Goal: Task Accomplishment & Management: Use online tool/utility

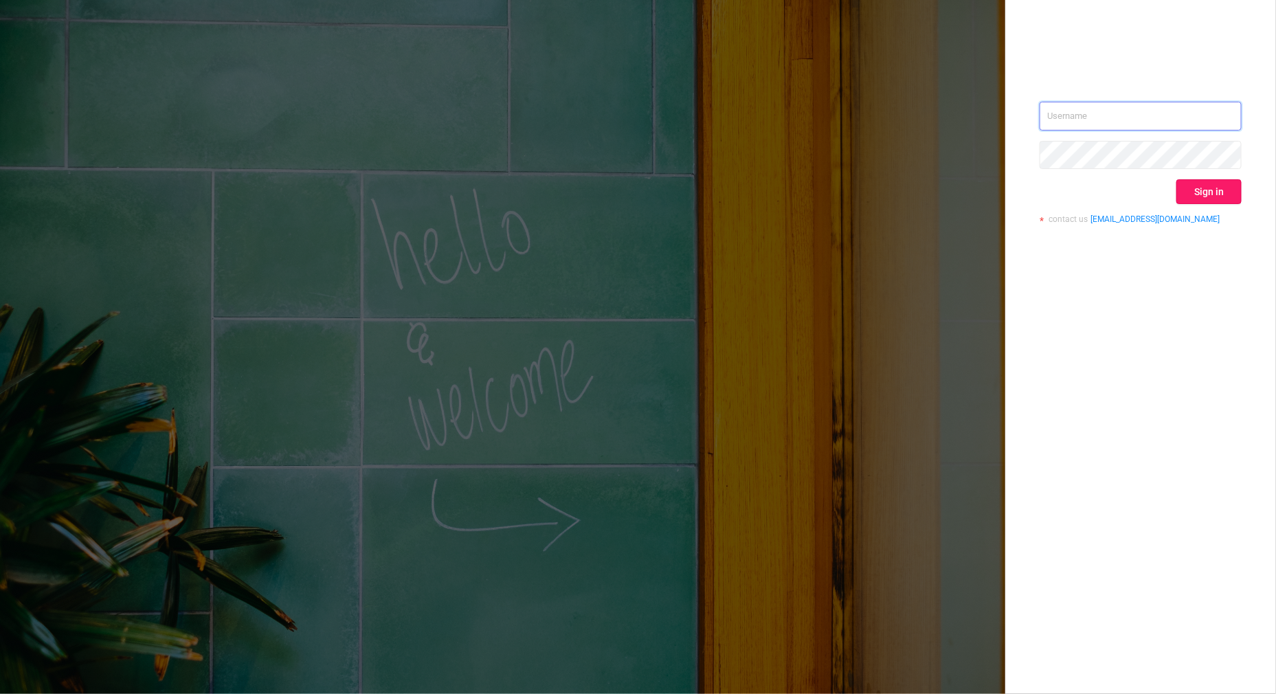
type input "[PERSON_NAME][EMAIL_ADDRESS][DOMAIN_NAME]"
click at [1199, 197] on button "Sign in" at bounding box center [1209, 191] width 65 height 25
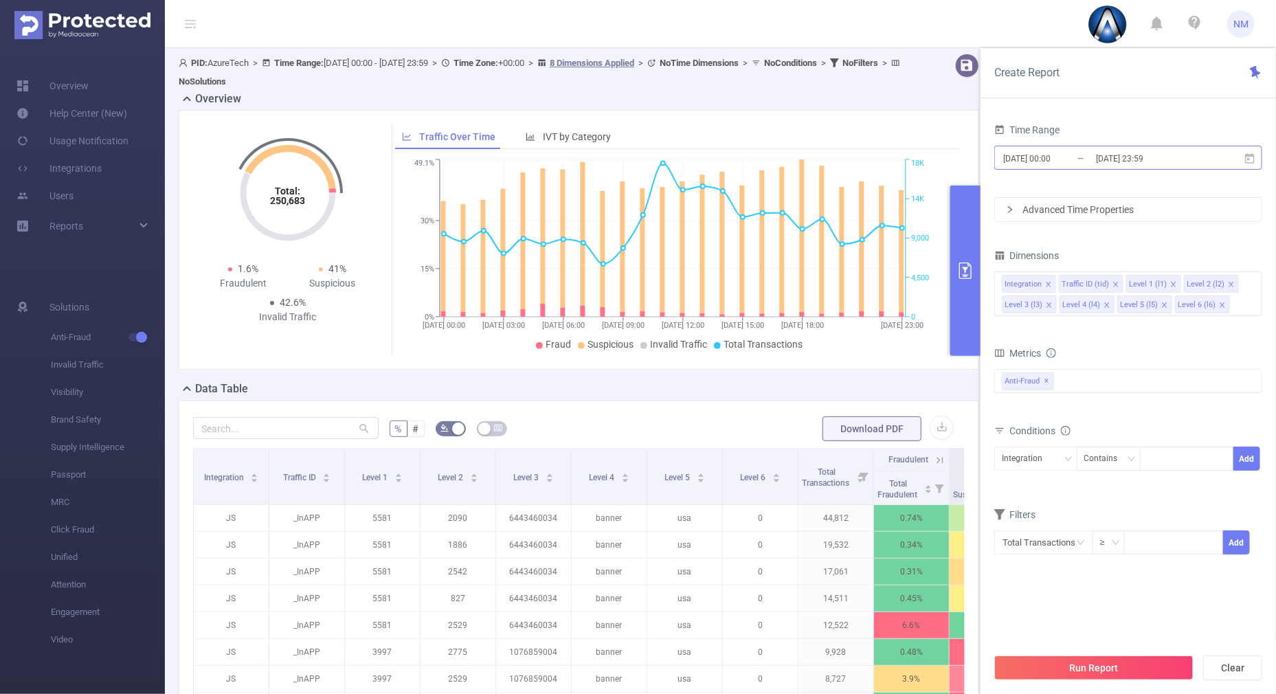
click at [1131, 162] on input "[DATE] 23:59" at bounding box center [1150, 158] width 111 height 19
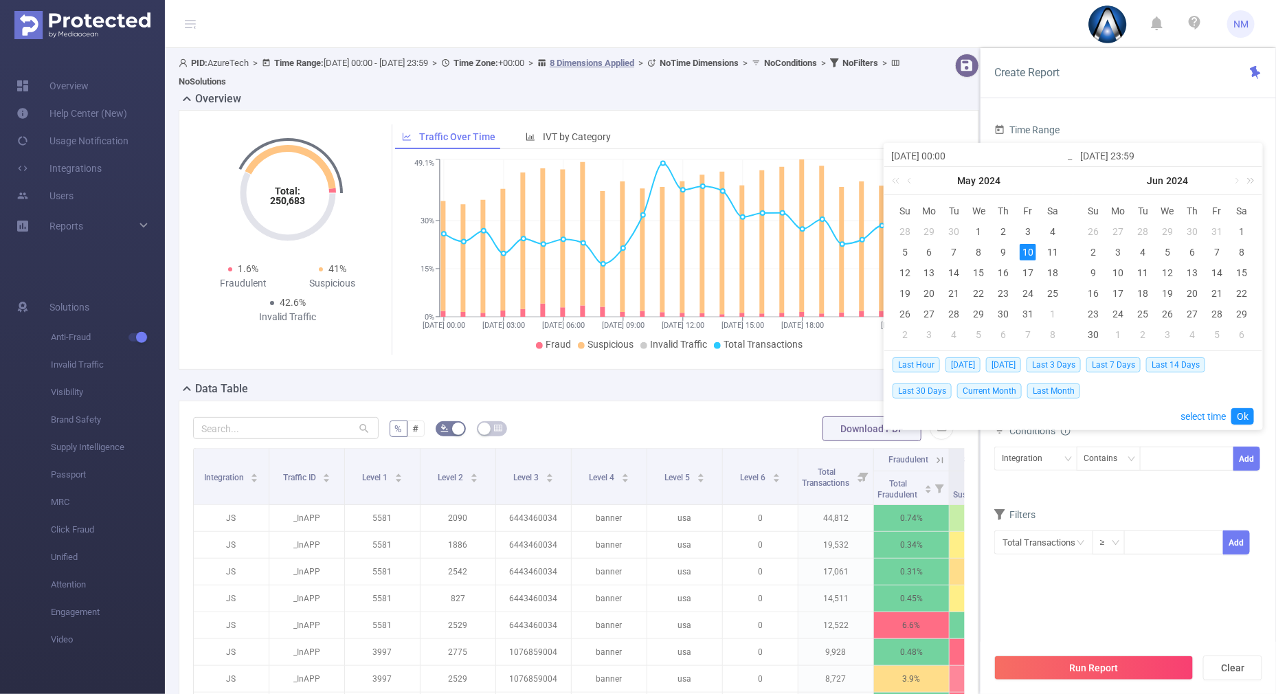
click at [1248, 180] on link at bounding box center [1249, 180] width 18 height 27
click at [1237, 181] on link at bounding box center [1236, 180] width 12 height 27
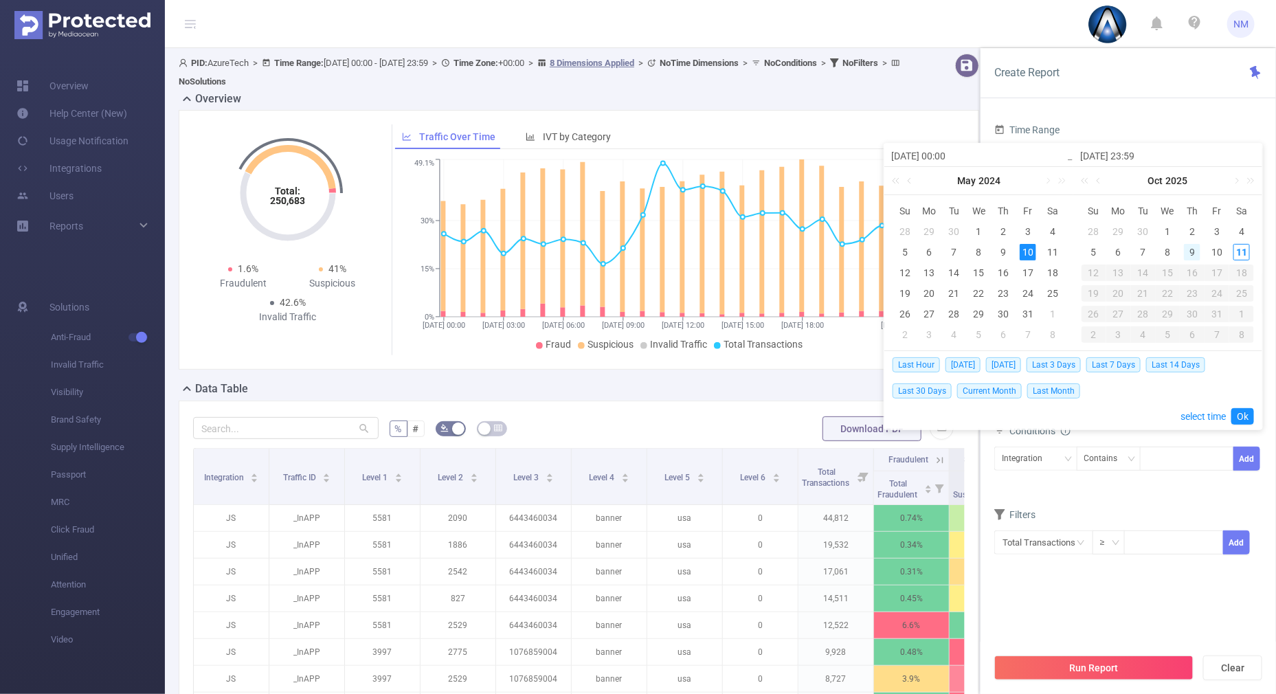
click at [1191, 251] on div "9" at bounding box center [1192, 252] width 16 height 16
click at [1250, 254] on div "11" at bounding box center [1242, 252] width 16 height 16
type input "[DATE] 00:00"
type input "[DATE] 23:59"
type input "[DATE] 00:00"
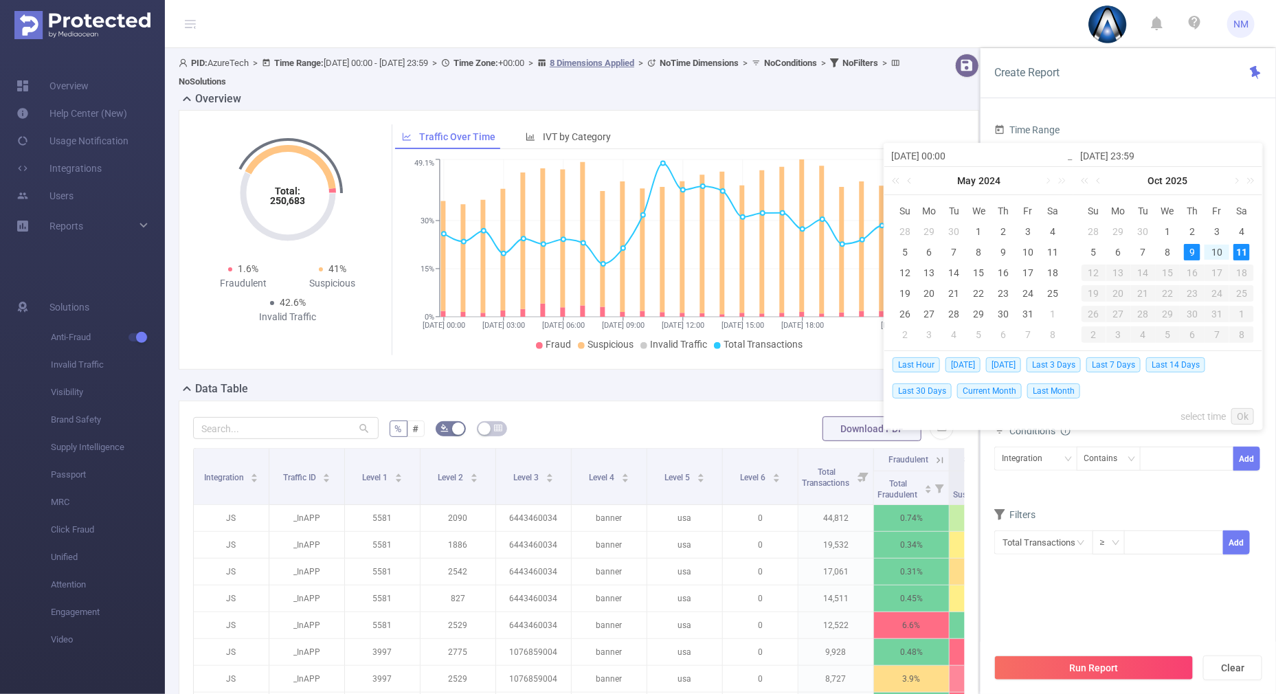
type input "[DATE] 23:59"
click at [973, 251] on div "8" at bounding box center [978, 252] width 16 height 16
click at [1048, 249] on div "11" at bounding box center [1053, 252] width 16 height 16
type input "[DATE] 00:00"
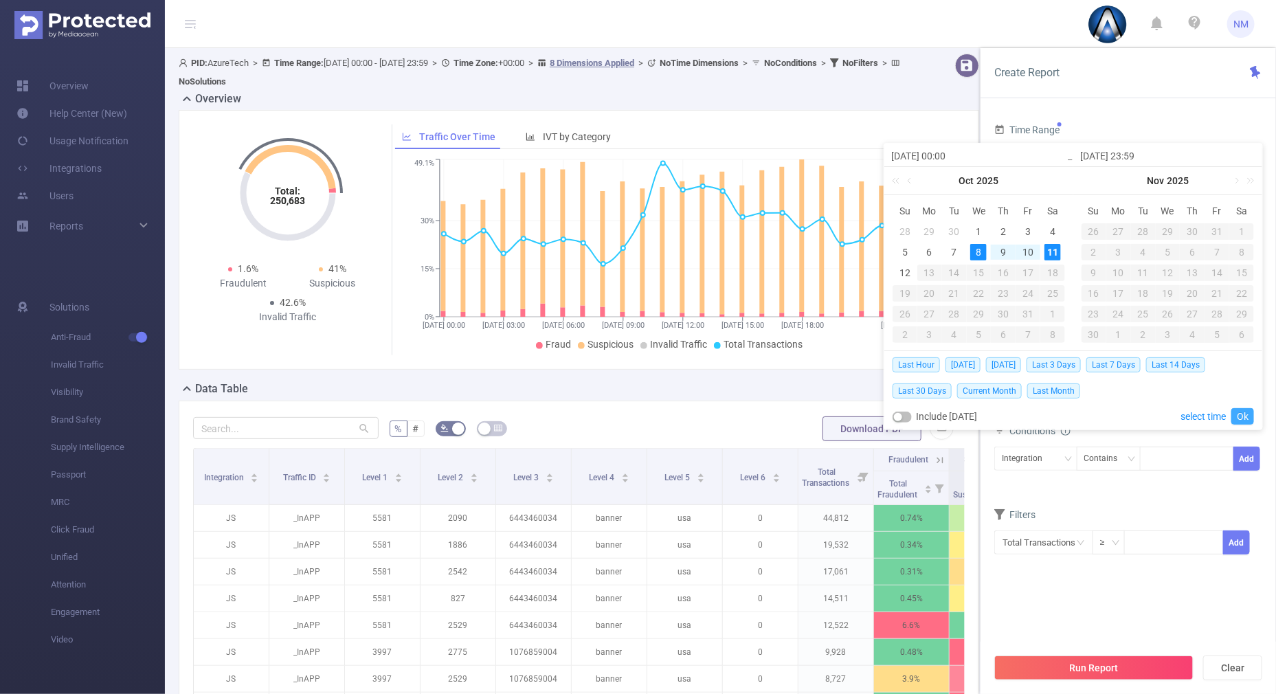
click at [1237, 410] on link "Ok" at bounding box center [1243, 416] width 23 height 16
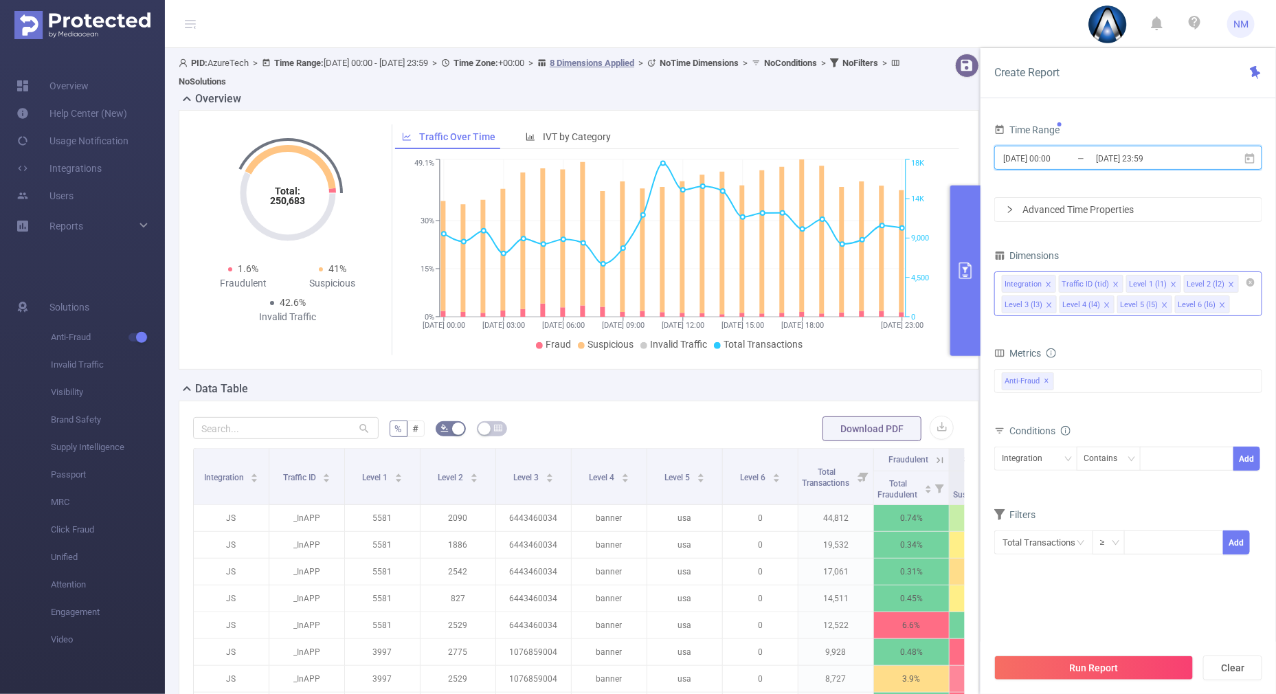
click at [1253, 280] on icon "icon: close-circle" at bounding box center [1251, 282] width 8 height 8
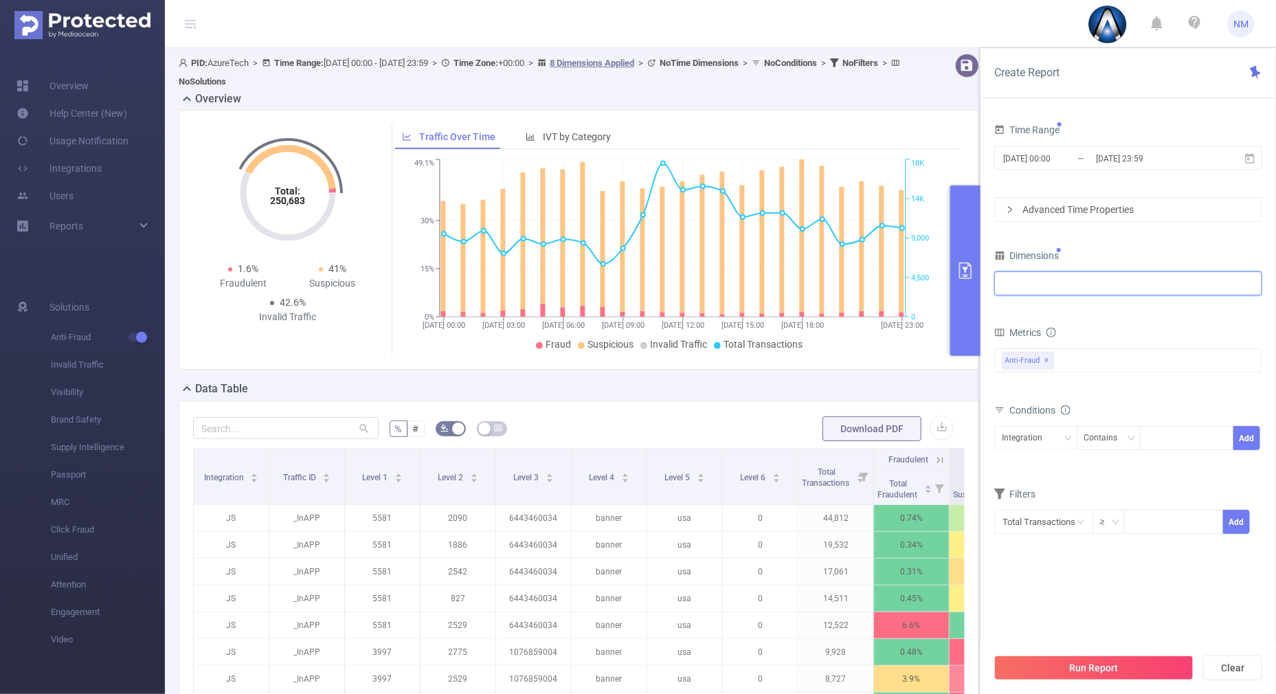
click at [1151, 278] on div at bounding box center [1128, 283] width 253 height 23
type input "22062"
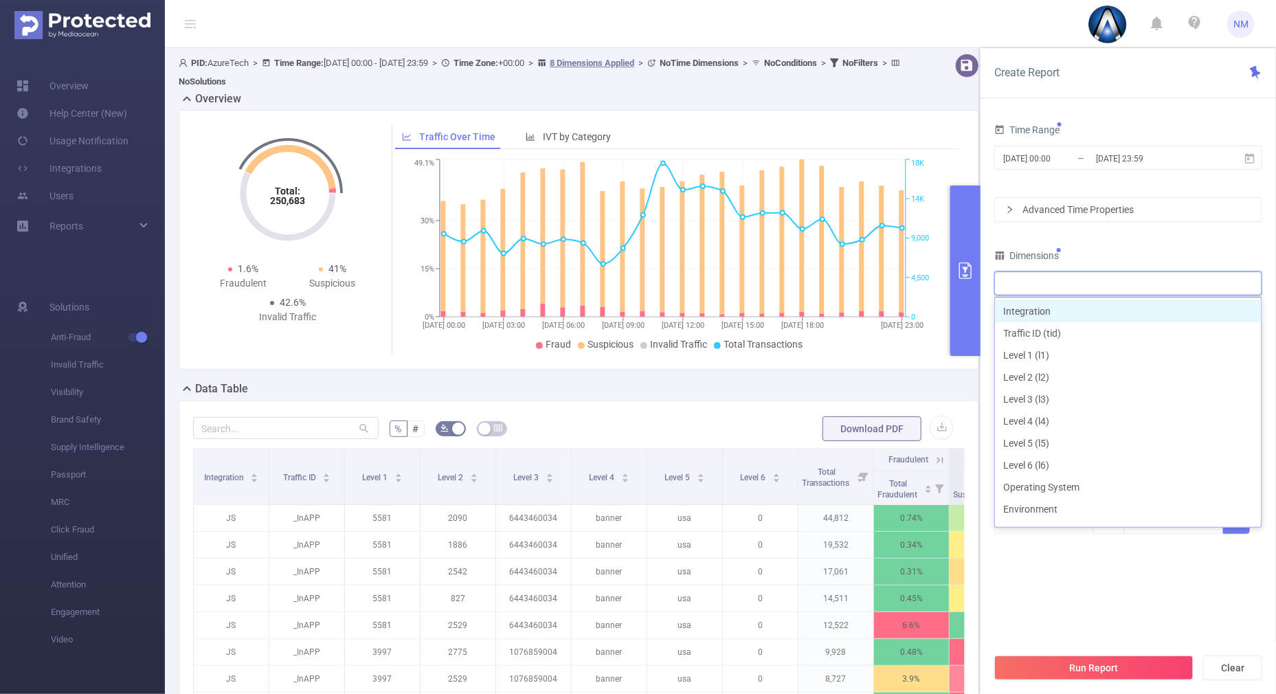
drag, startPoint x: 1046, startPoint y: 285, endPoint x: 964, endPoint y: 273, distance: 83.4
click at [981, 273] on div "Create Report Time Range [DATE] 00:00 _ [DATE] 23:59 Advanced Time Properties D…" at bounding box center [1129, 371] width 296 height 646
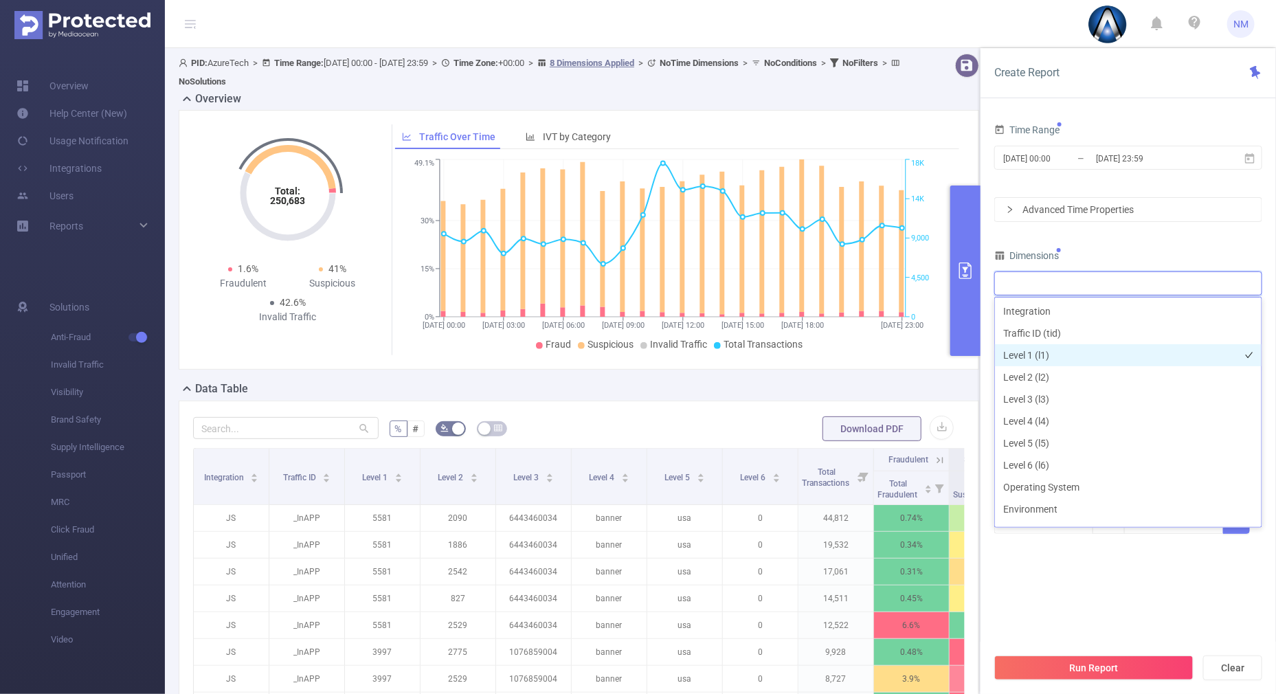
click at [1041, 361] on li "Level 1 (l1)" at bounding box center [1128, 355] width 267 height 22
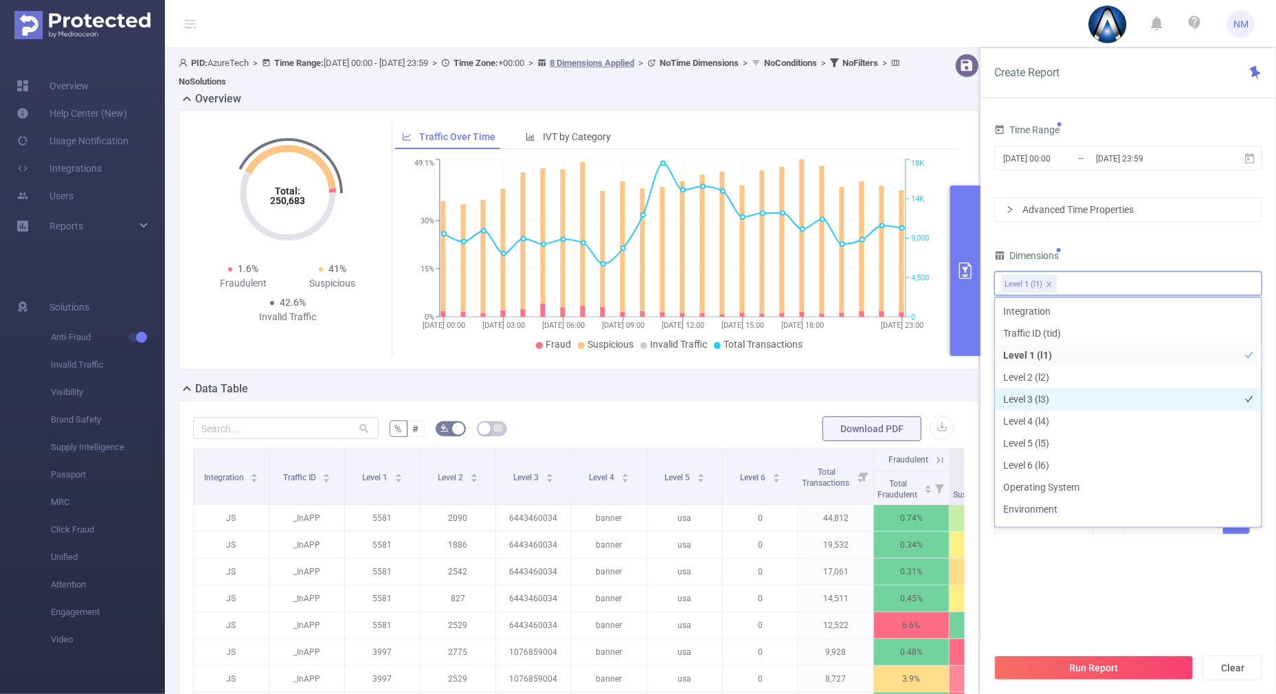
click at [1035, 392] on li "Level 3 (l3)" at bounding box center [1128, 399] width 267 height 22
click at [1111, 251] on div "Dimensions" at bounding box center [1129, 257] width 268 height 23
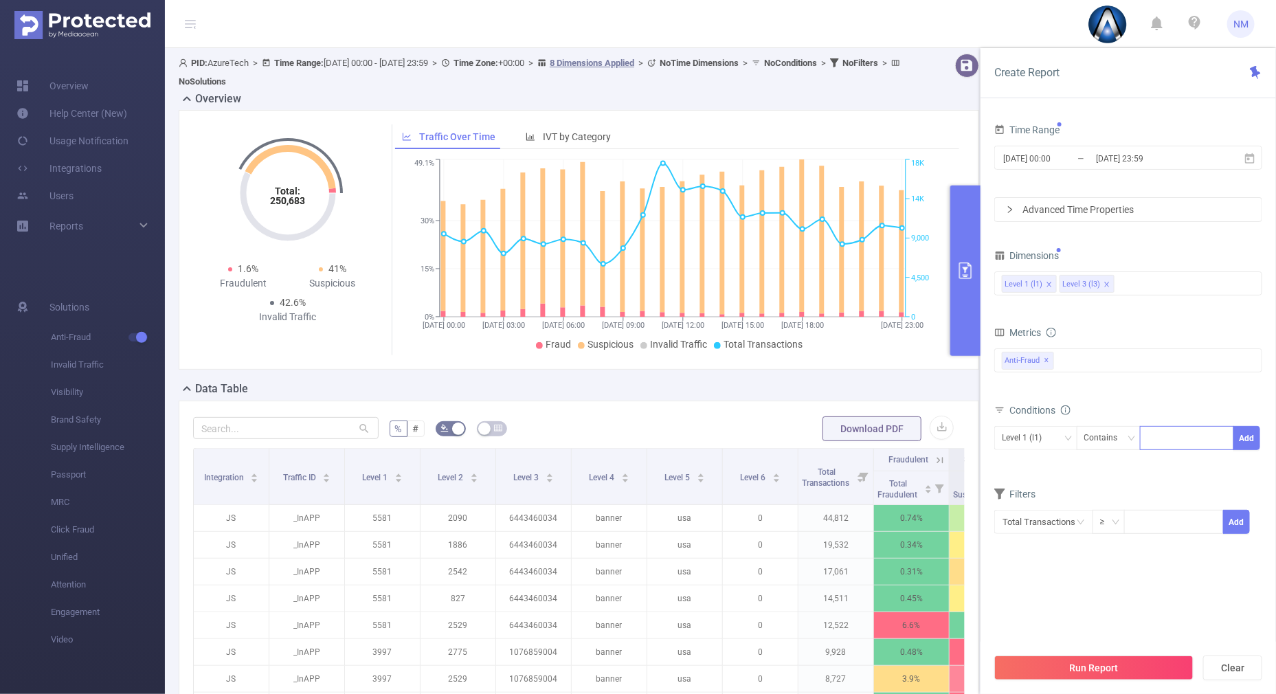
click at [1186, 430] on div at bounding box center [1187, 438] width 79 height 23
type input "22062"
click at [1246, 432] on button "Add" at bounding box center [1247, 438] width 27 height 24
click at [1052, 435] on div "Level 3 (l3)" at bounding box center [1026, 438] width 49 height 23
click at [1028, 471] on li "Level 1 (l1)" at bounding box center [1036, 465] width 83 height 22
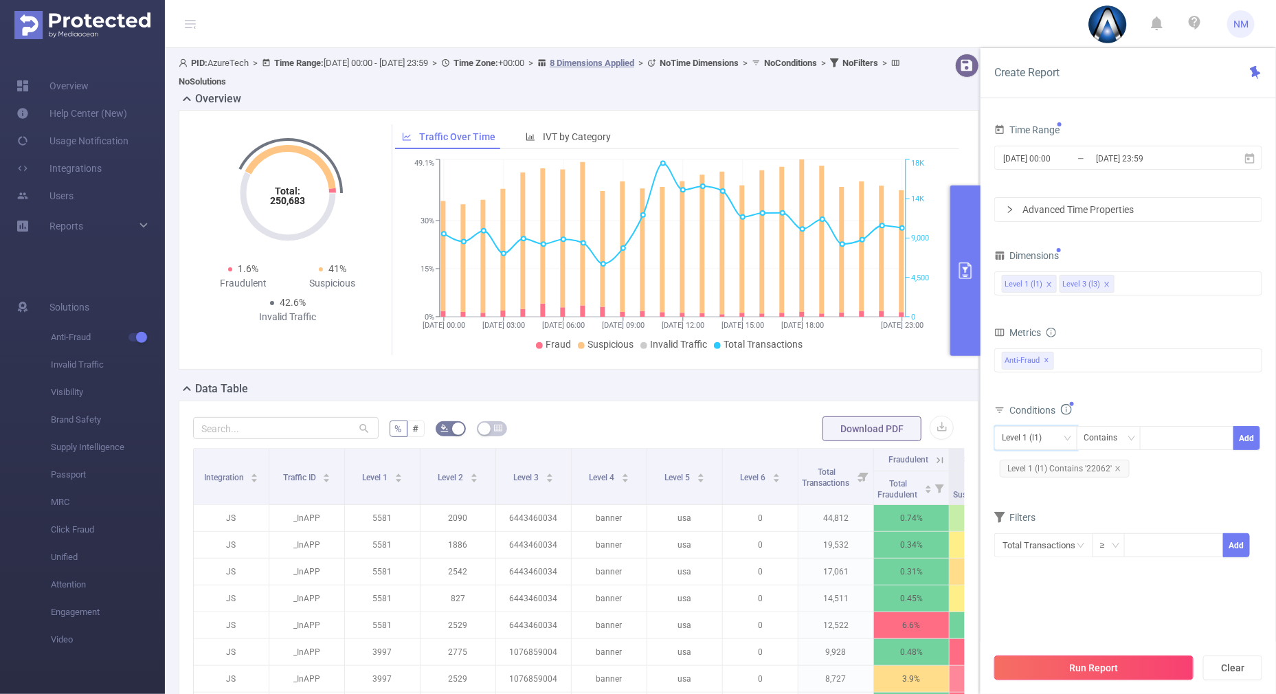
click at [1048, 663] on button "Run Report" at bounding box center [1094, 668] width 199 height 25
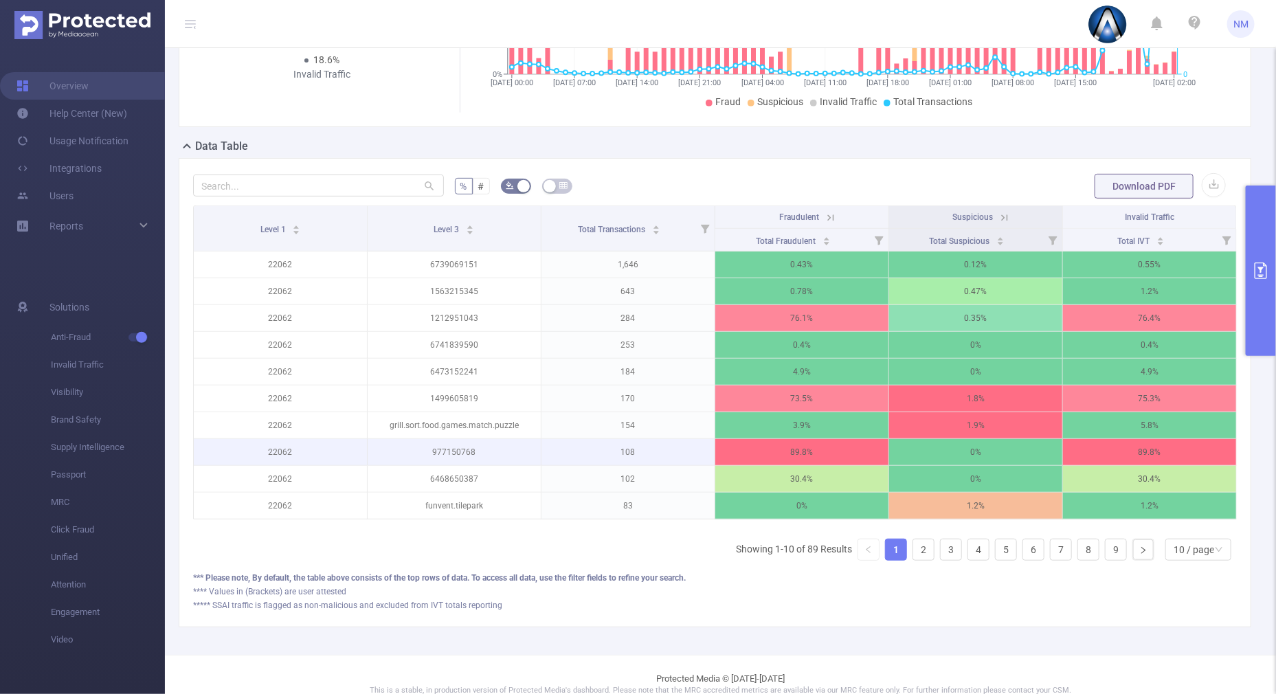
scroll to position [258, 0]
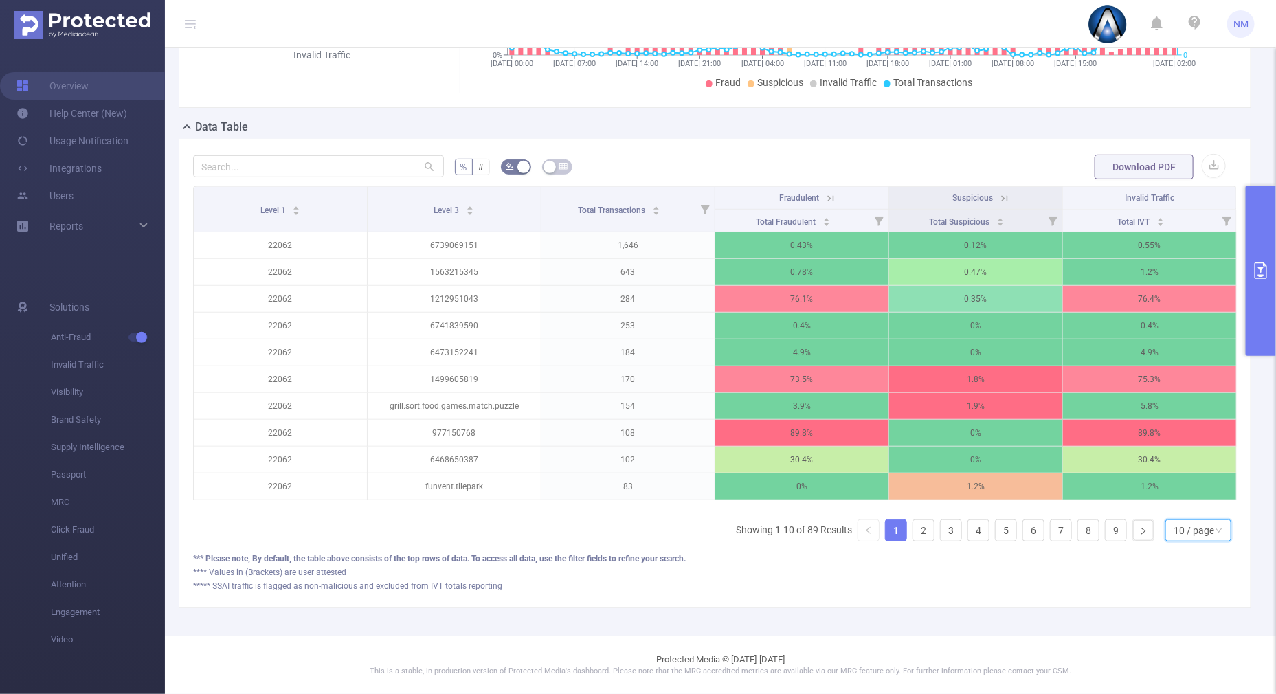
click at [1195, 523] on div "10 / page" at bounding box center [1194, 530] width 41 height 21
click at [1175, 485] on li "40 / page" at bounding box center [1186, 496] width 66 height 22
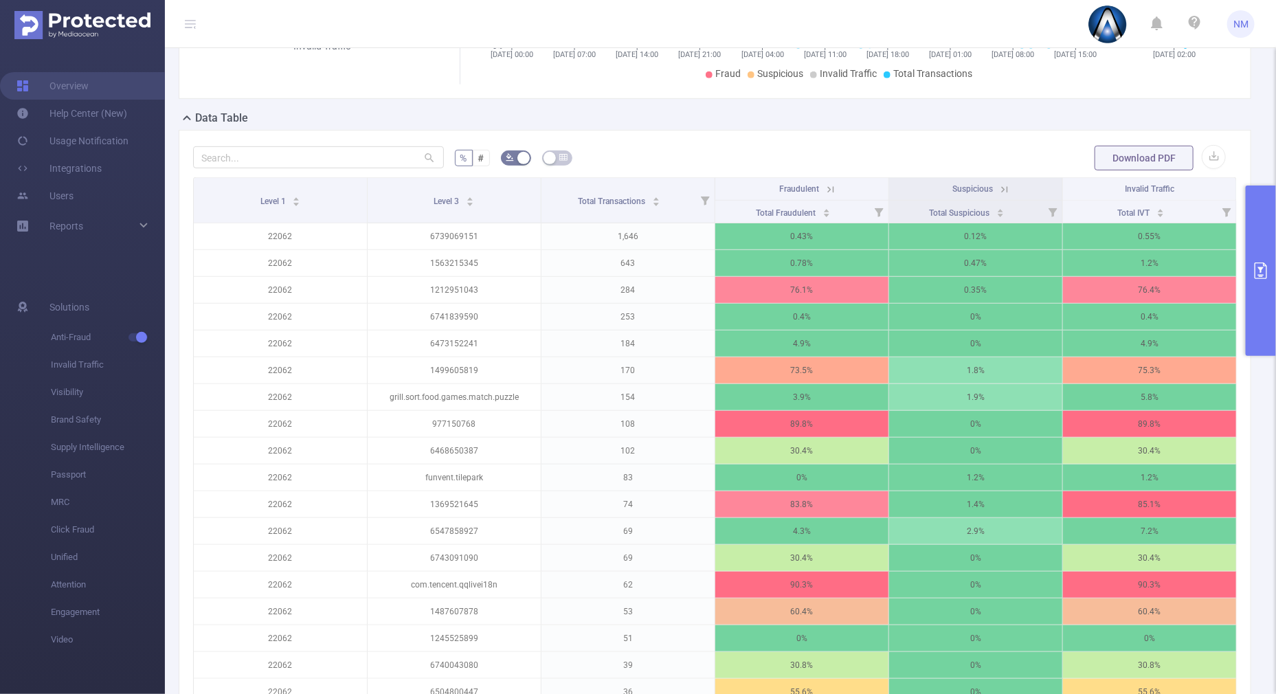
click at [825, 189] on icon at bounding box center [831, 190] width 12 height 12
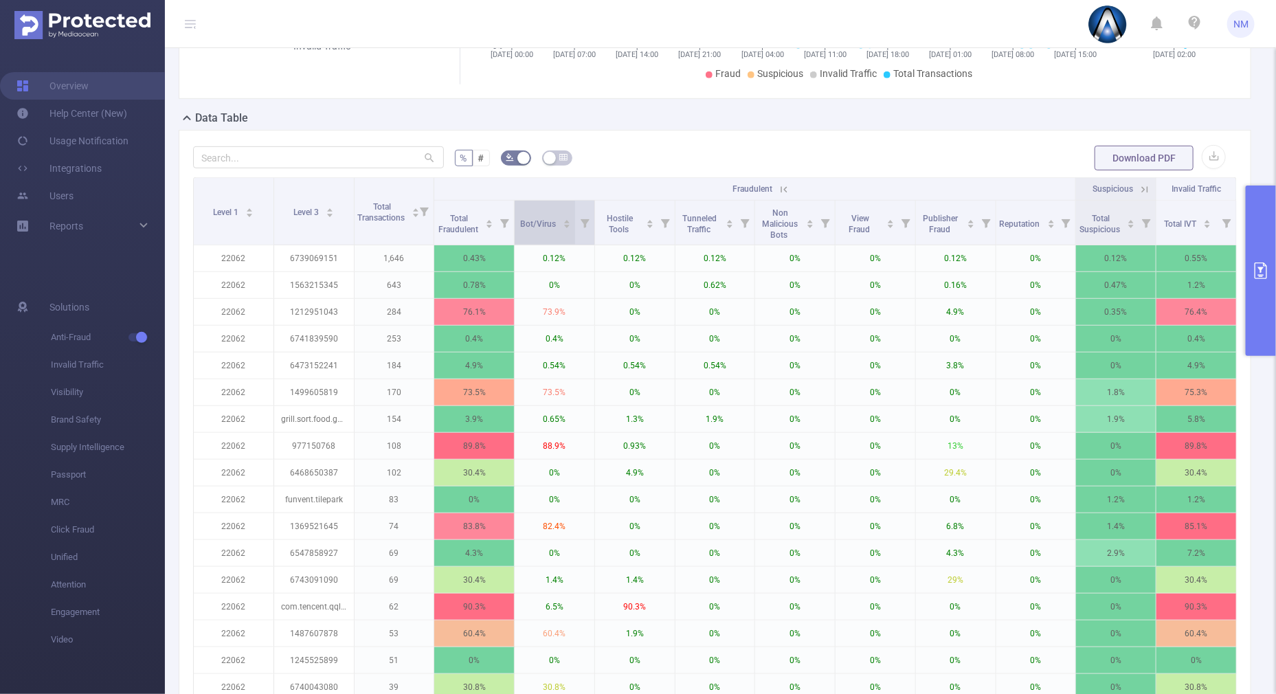
click at [564, 216] on div "Bot/Virus" at bounding box center [546, 223] width 51 height 14
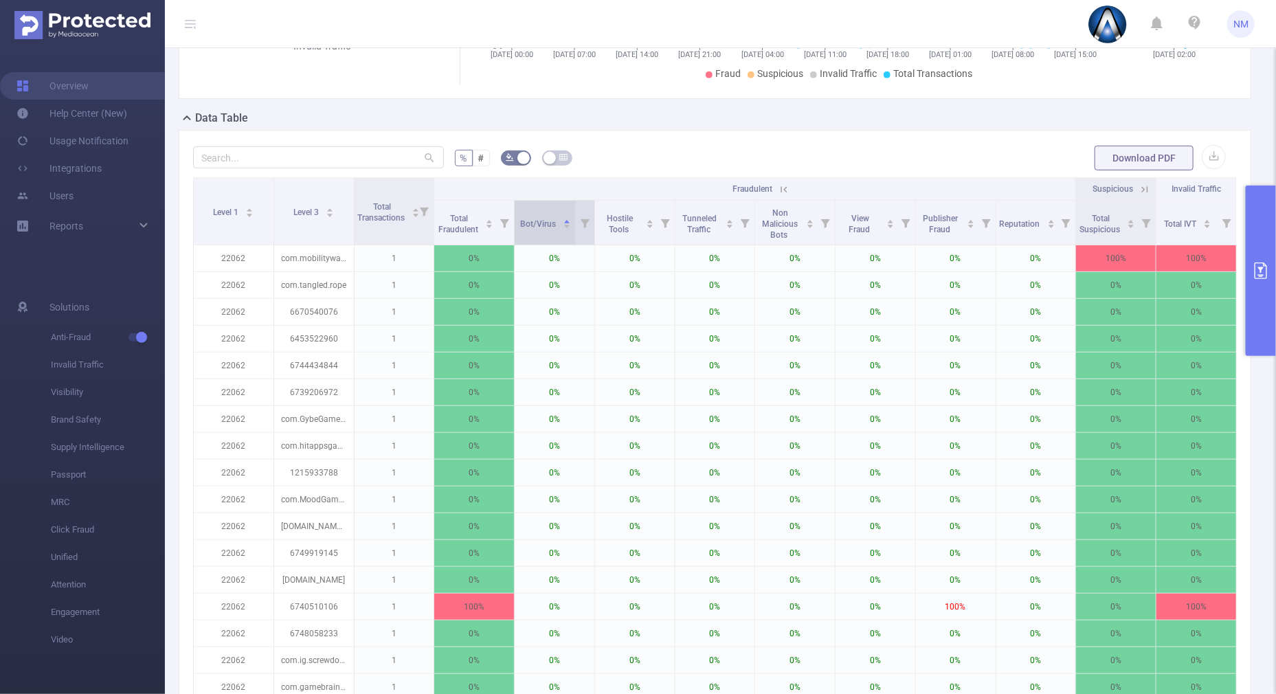
click at [564, 228] on icon "icon: caret-down" at bounding box center [568, 227] width 8 height 8
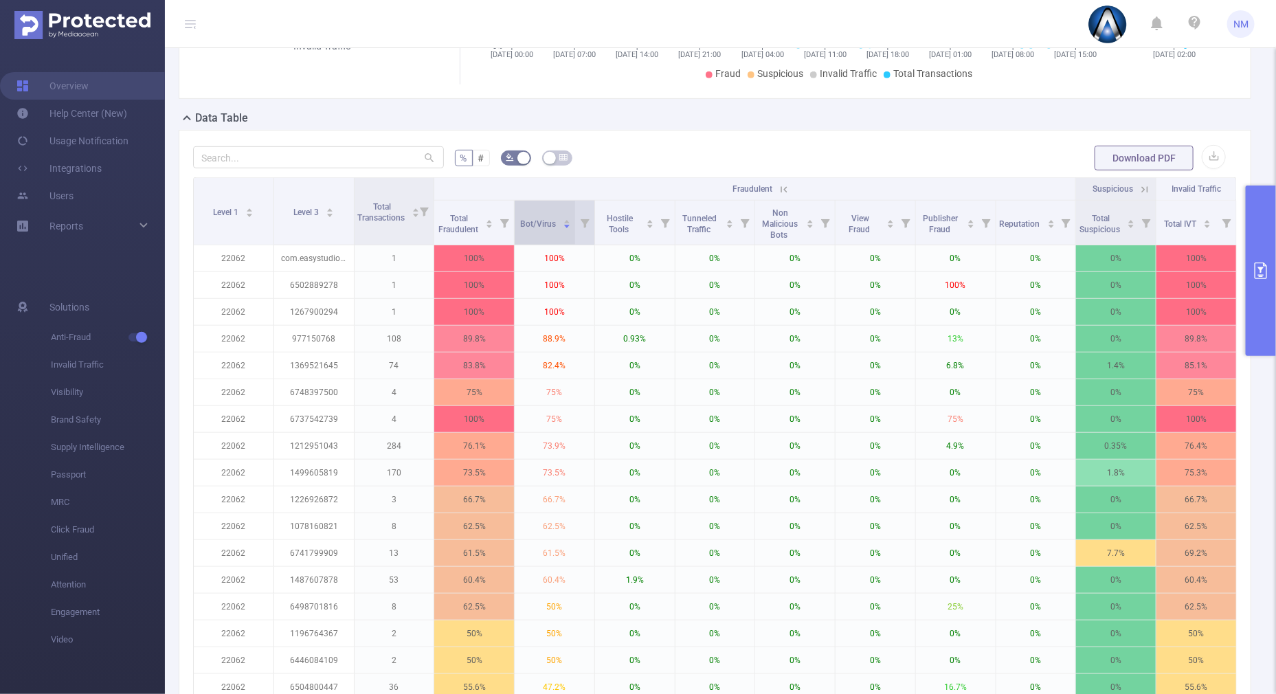
click at [565, 221] on icon "icon: caret-up" at bounding box center [567, 221] width 5 height 3
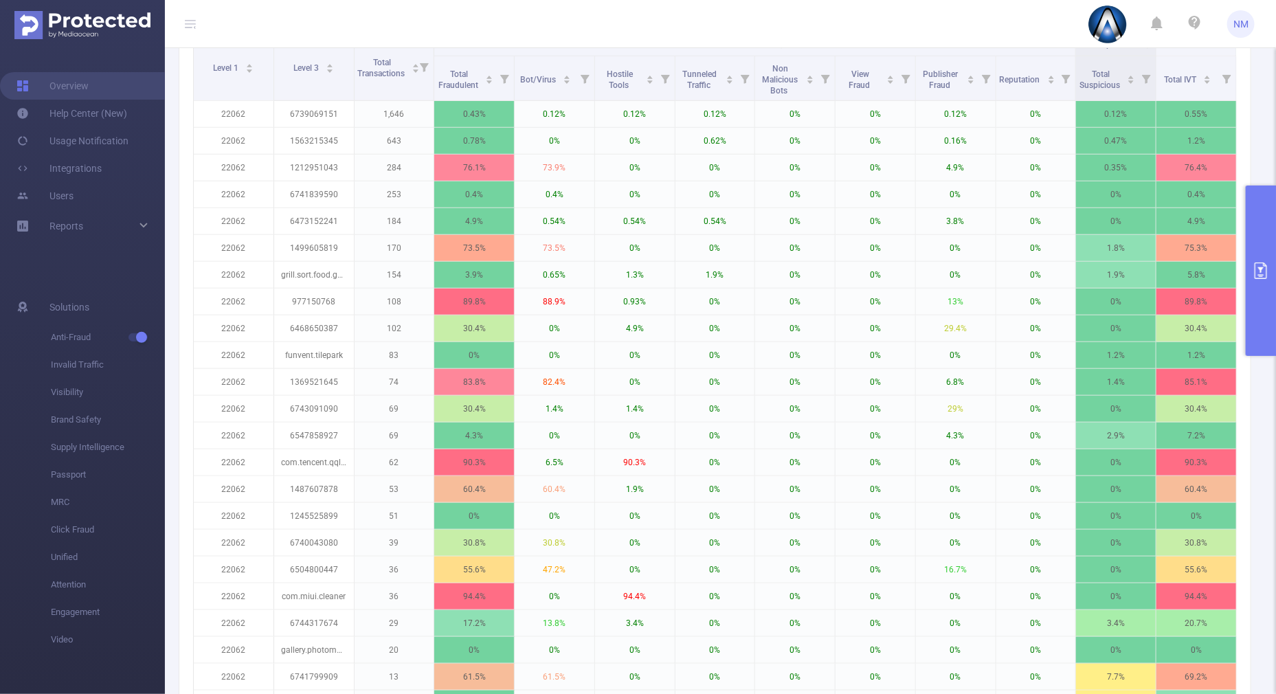
scroll to position [309, 0]
